Goal: Task Accomplishment & Management: Use online tool/utility

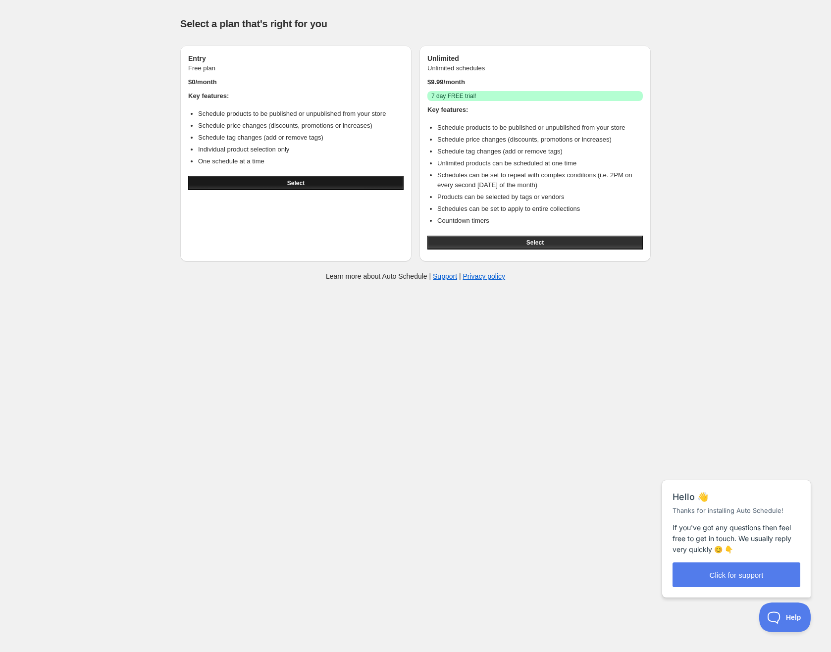
click at [301, 184] on span "Select" at bounding box center [295, 183] width 17 height 8
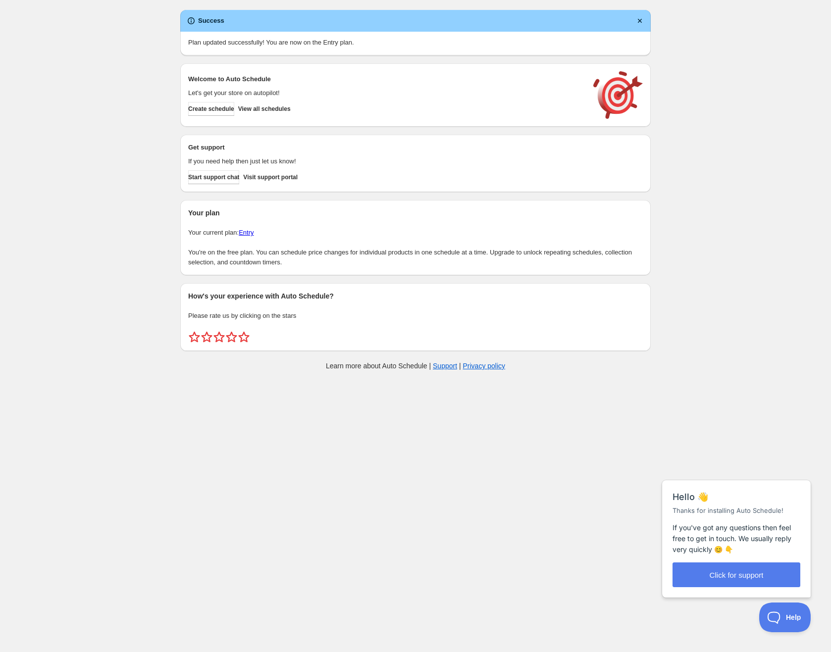
click at [743, 286] on div "Create schedule Help & support Cancel Discount prices Schedule a discount, sale…" at bounding box center [415, 192] width 831 height 385
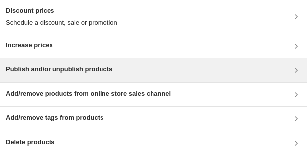
click at [179, 65] on div "Publish and/or unpublish products" at bounding box center [153, 70] width 295 height 12
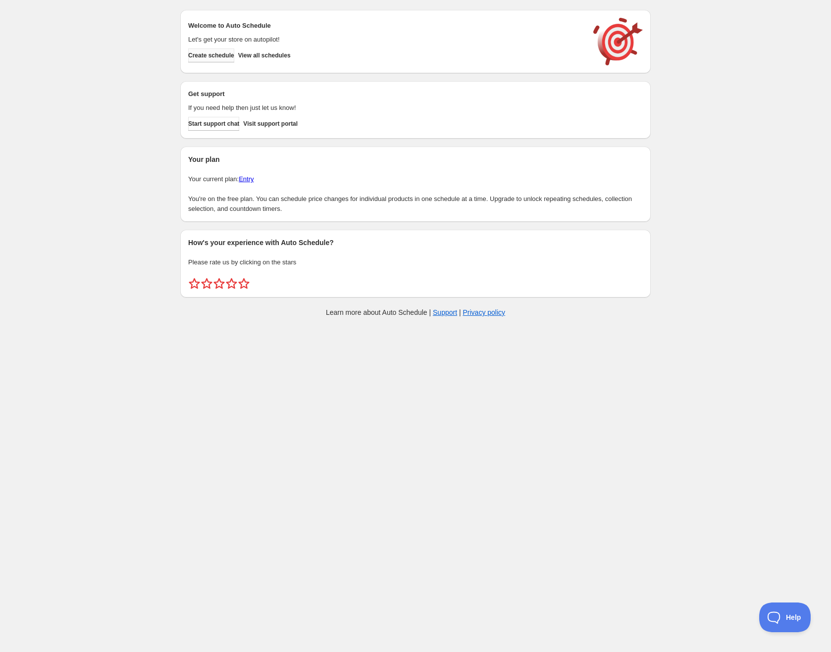
click at [219, 52] on span "Create schedule" at bounding box center [211, 55] width 46 height 8
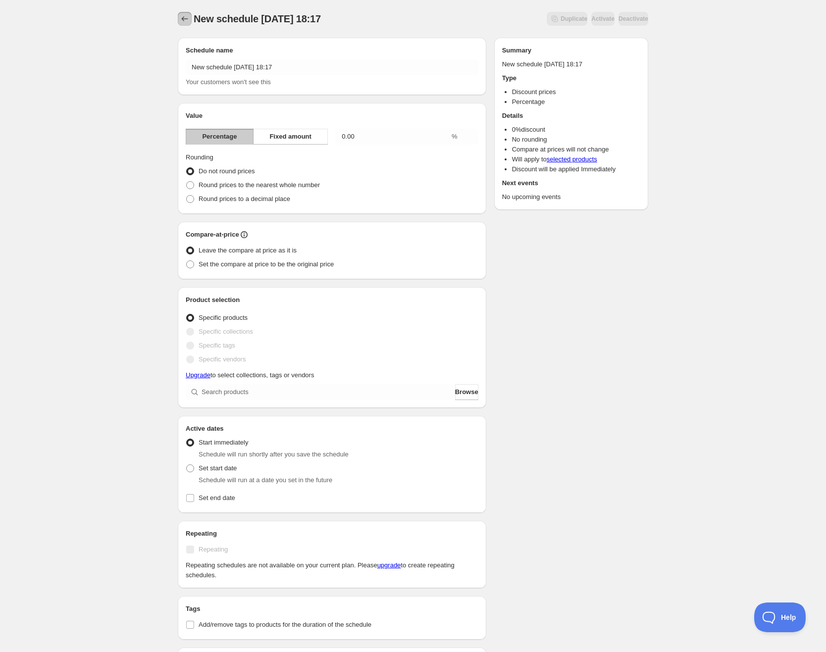
click at [182, 18] on icon "Schedules" at bounding box center [185, 19] width 10 height 10
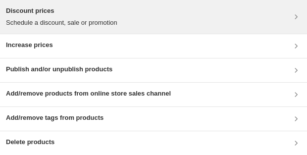
click at [277, 19] on div "Discount prices Schedule a discount, sale or promotion" at bounding box center [153, 17] width 295 height 22
